Goal: Navigation & Orientation: Find specific page/section

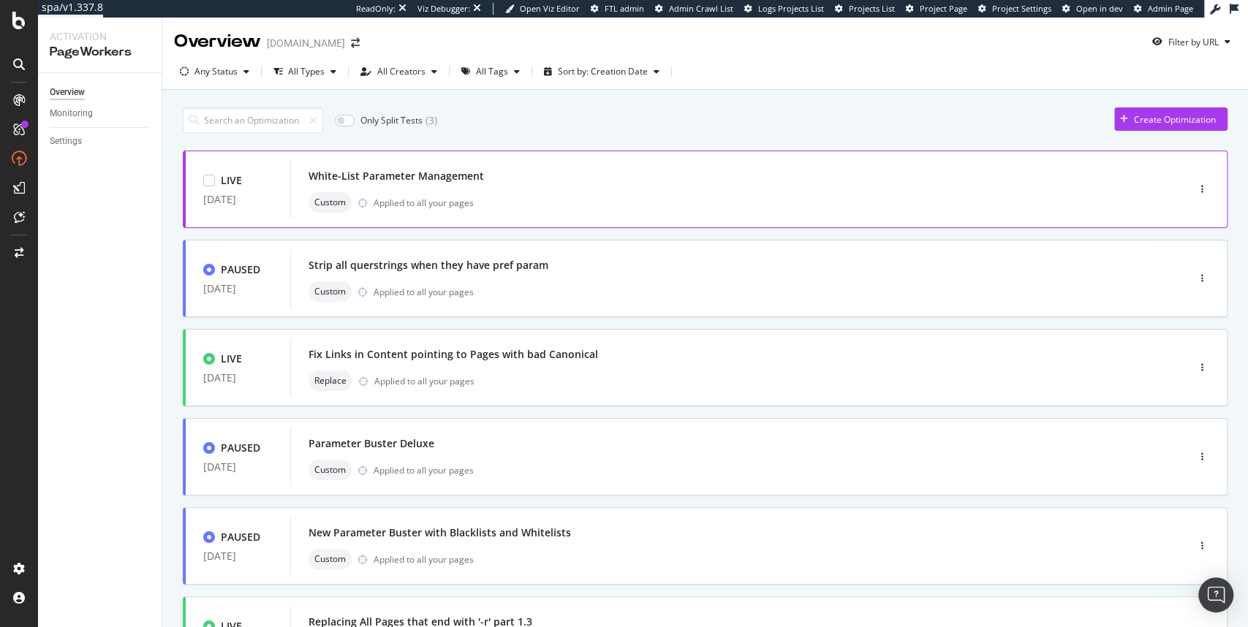
click at [661, 176] on div "White-List Parameter Management" at bounding box center [717, 176] width 817 height 20
